Goal: Task Accomplishment & Management: Use online tool/utility

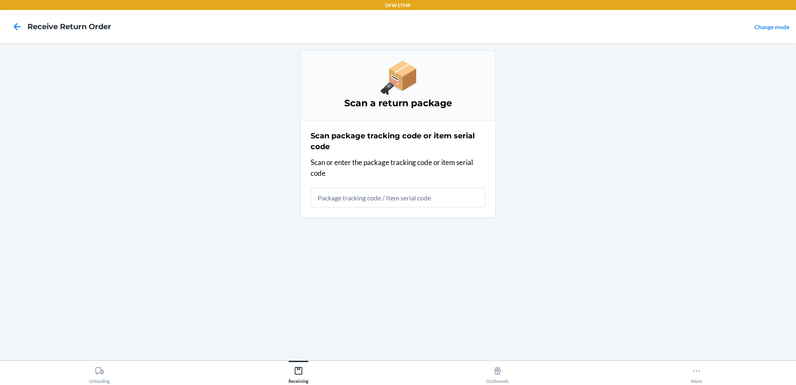
drag, startPoint x: 9, startPoint y: 40, endPoint x: 4, endPoint y: 33, distance: 8.4
click at [8, 40] on nav "Receive Return Order Change mode" at bounding box center [398, 26] width 796 height 33
click at [17, 24] on icon at bounding box center [17, 26] width 7 height 7
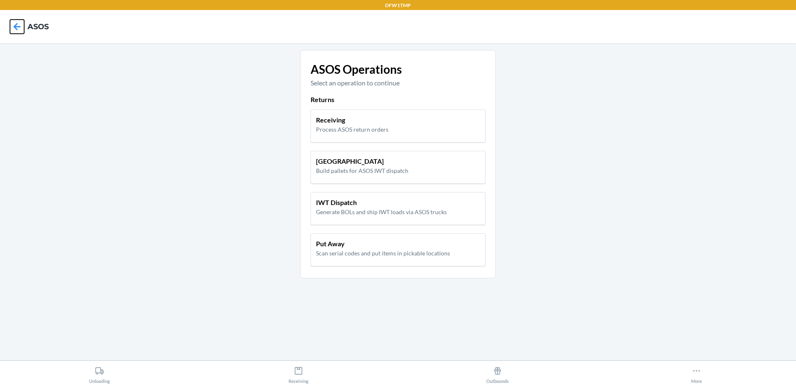
click at [17, 24] on icon at bounding box center [17, 26] width 7 height 7
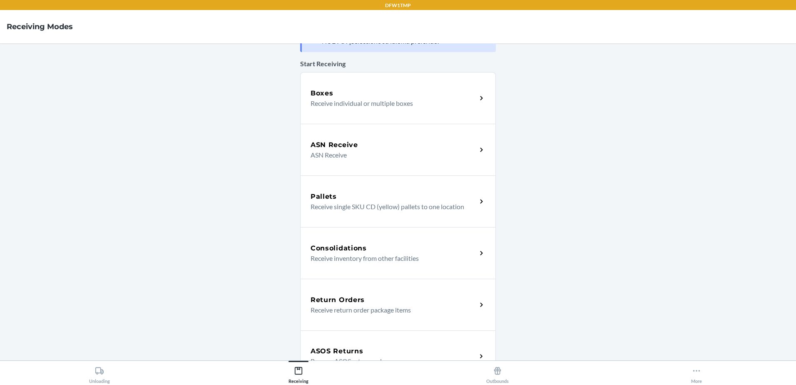
scroll to position [42, 0]
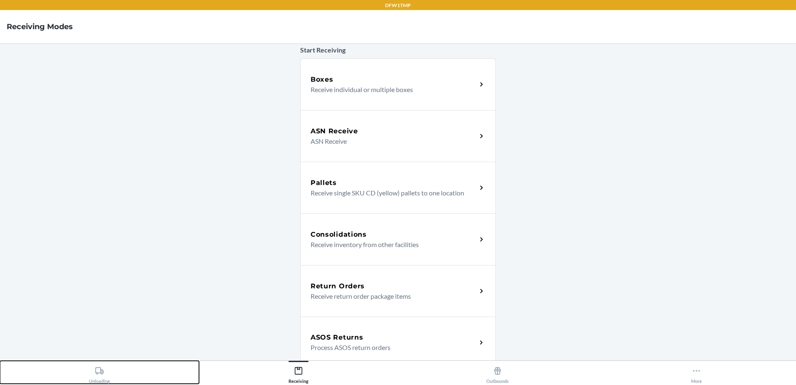
click at [98, 374] on div "Unloading" at bounding box center [99, 373] width 21 height 21
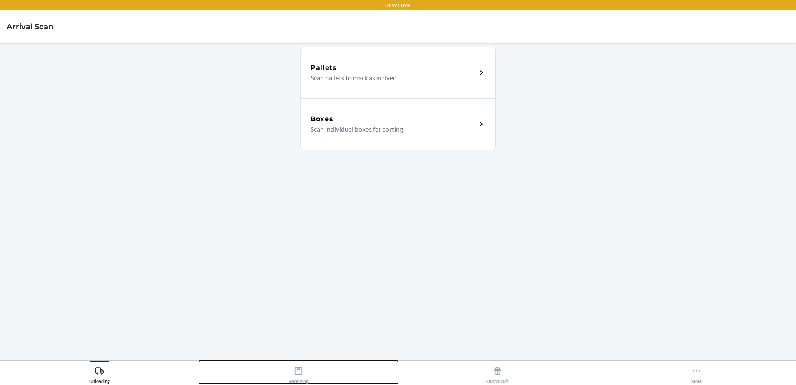
click at [286, 381] on button "Receiving" at bounding box center [298, 372] width 199 height 23
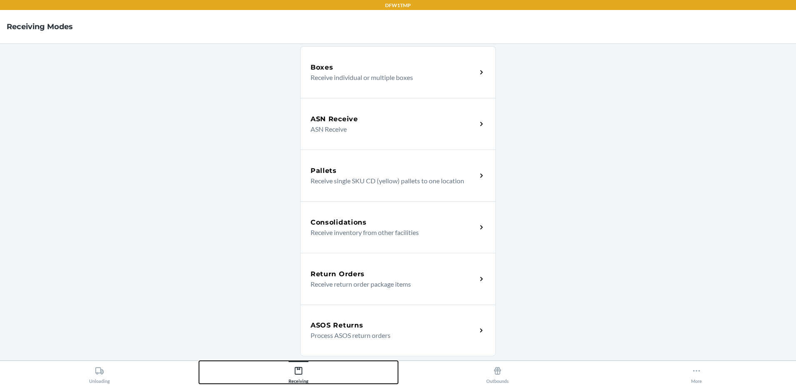
scroll to position [167, 0]
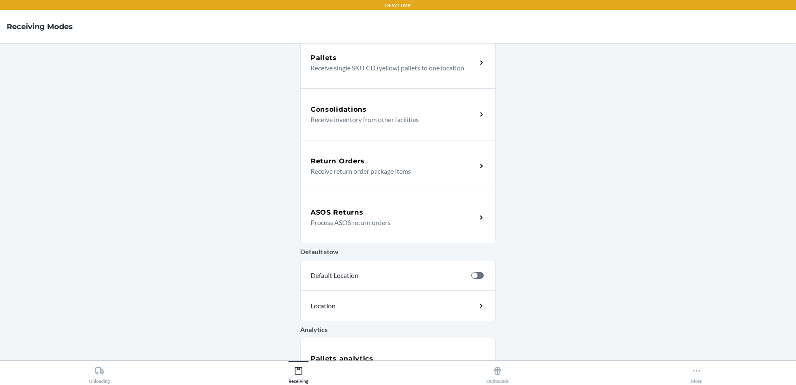
click at [325, 212] on h5 "ASOS Returns" at bounding box center [337, 212] width 52 height 10
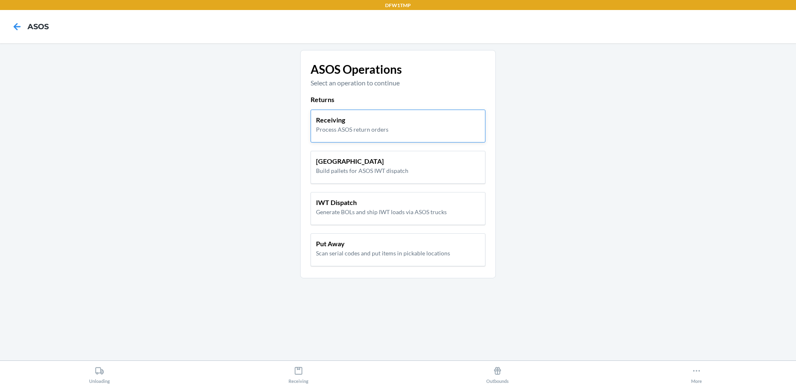
click at [337, 129] on p "Process ASOS return orders" at bounding box center [352, 129] width 72 height 9
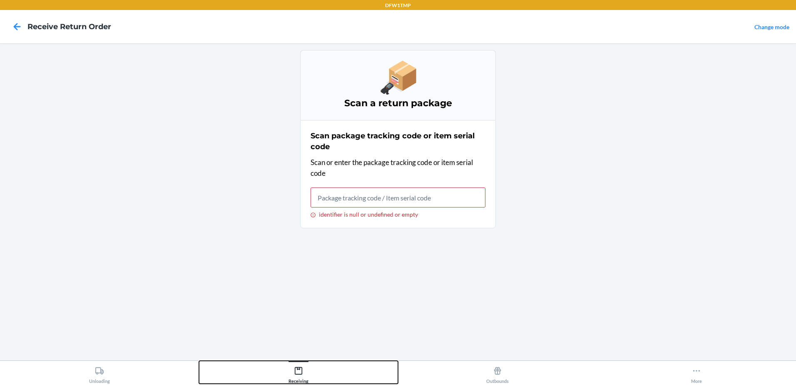
click at [304, 370] on div "Receiving" at bounding box center [299, 373] width 20 height 21
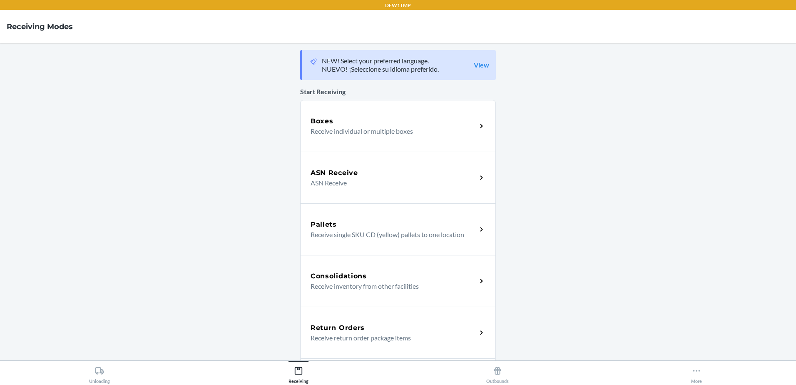
click at [335, 336] on p "Receive return order package items" at bounding box center [390, 338] width 159 height 10
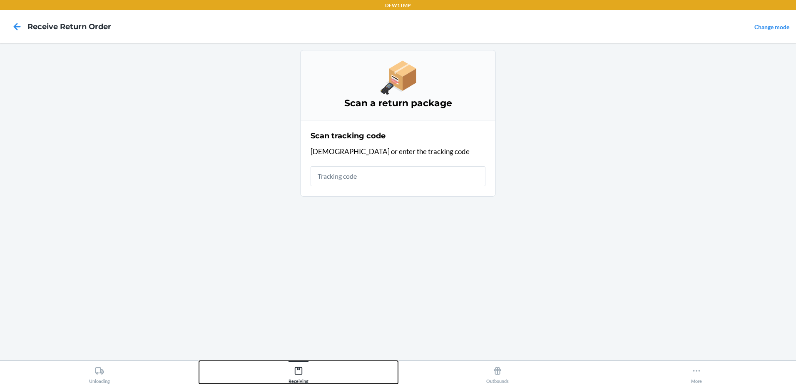
click at [299, 377] on div "Receiving" at bounding box center [299, 373] width 20 height 21
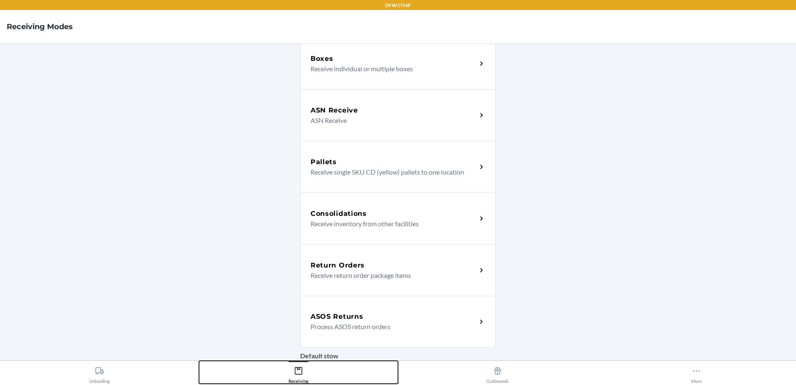
scroll to position [83, 0]
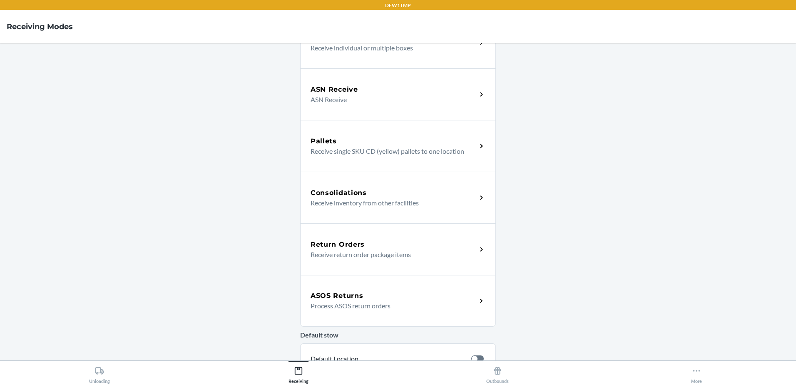
click at [367, 308] on p "Process ASOS return orders" at bounding box center [390, 306] width 159 height 10
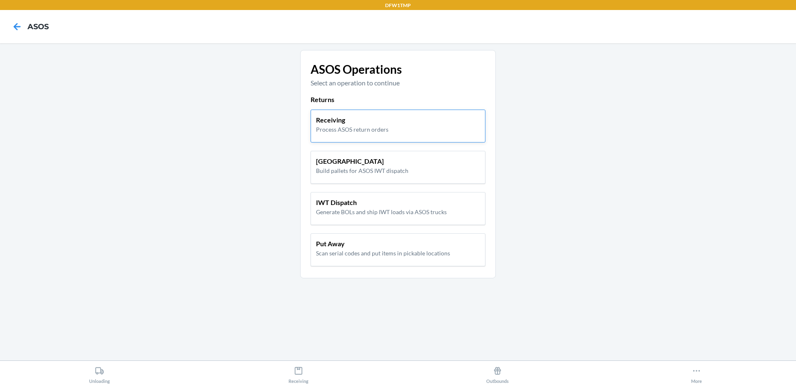
click at [366, 129] on p "Process ASOS return orders" at bounding box center [352, 129] width 72 height 9
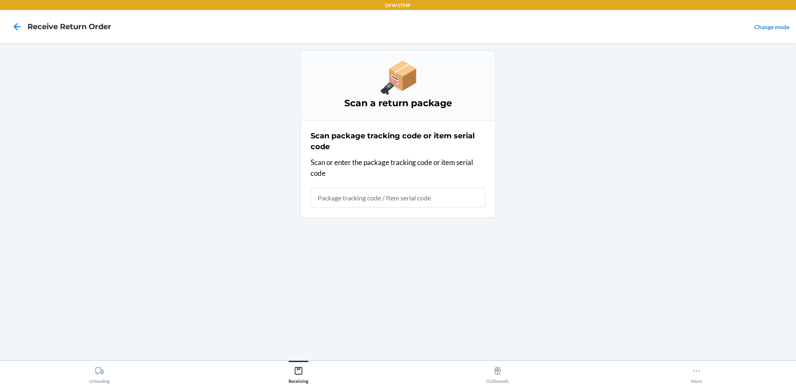
click at [332, 203] on input "text" at bounding box center [398, 197] width 175 height 20
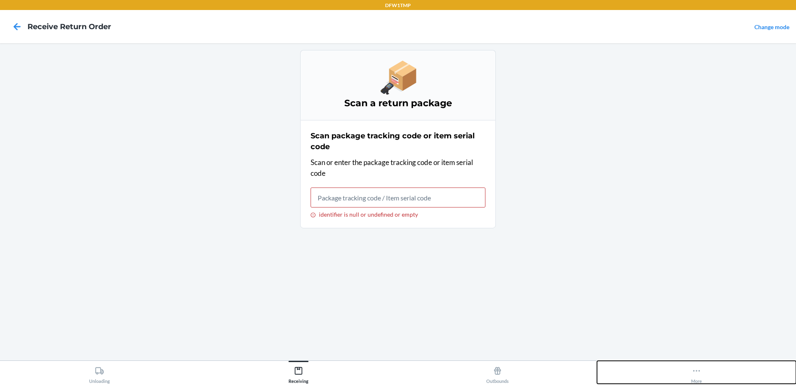
click at [695, 377] on div "More" at bounding box center [696, 373] width 11 height 21
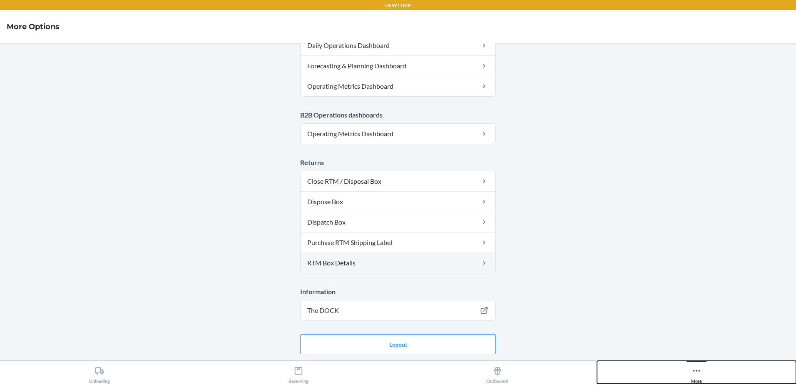
scroll to position [416, 0]
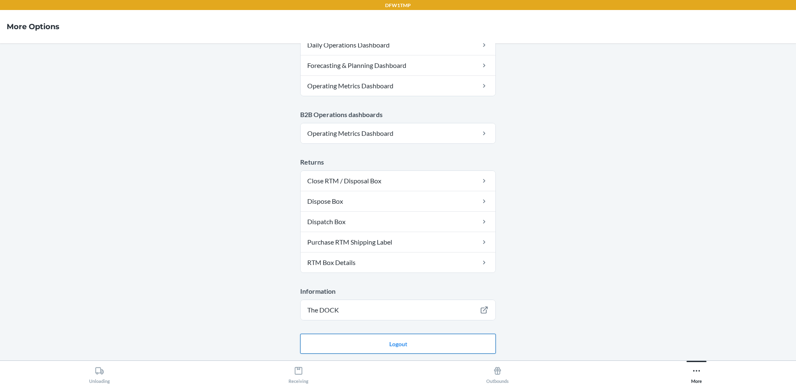
click at [367, 344] on button "Logout" at bounding box center [398, 343] width 196 height 20
